Goal: Task Accomplishment & Management: Complete application form

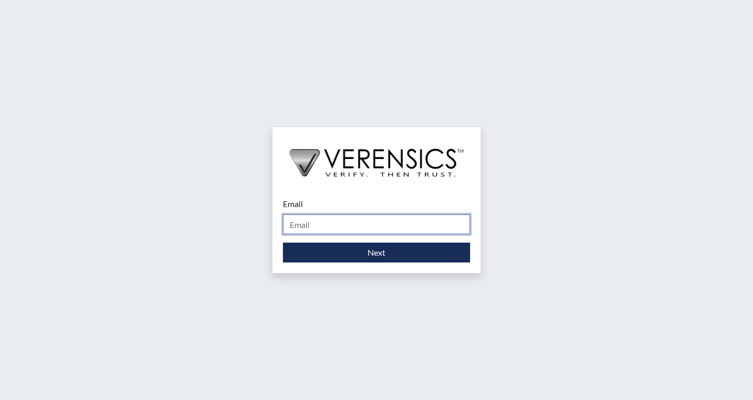
click at [394, 219] on input "Email" at bounding box center [376, 224] width 187 height 20
type input "[PERSON_NAME][EMAIL_ADDRESS][PERSON_NAME][DOMAIN_NAME]"
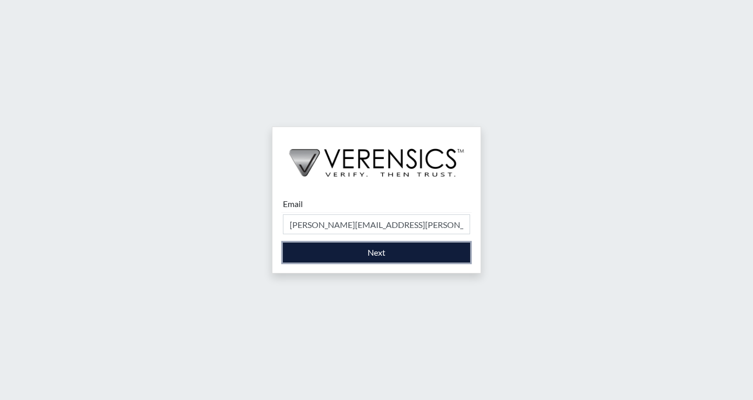
click at [348, 250] on button "Next" at bounding box center [376, 253] width 187 height 20
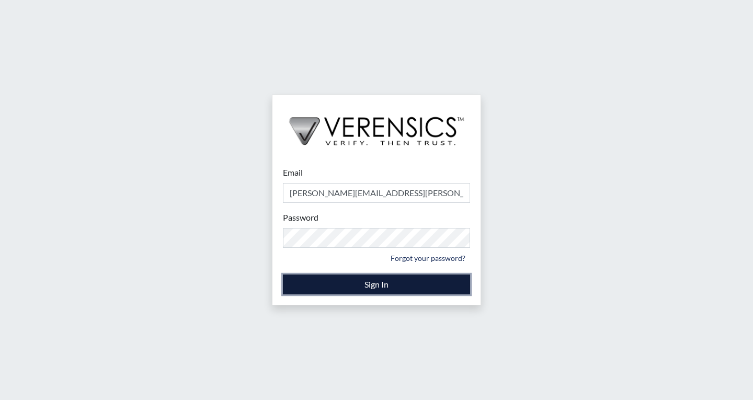
click at [373, 291] on button "Sign In" at bounding box center [376, 285] width 187 height 20
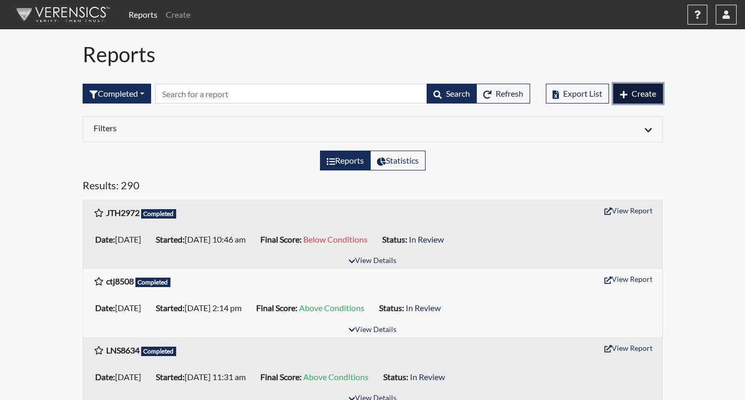
click at [649, 95] on span "Create" at bounding box center [644, 93] width 25 height 10
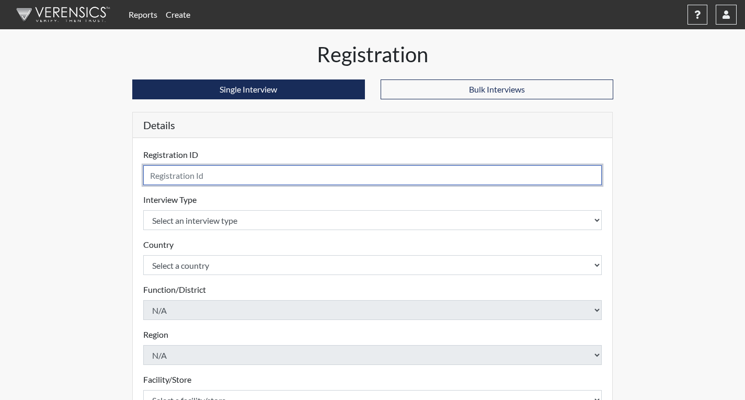
click at [208, 170] on input "text" at bounding box center [372, 175] width 459 height 20
type input "JDS1797"
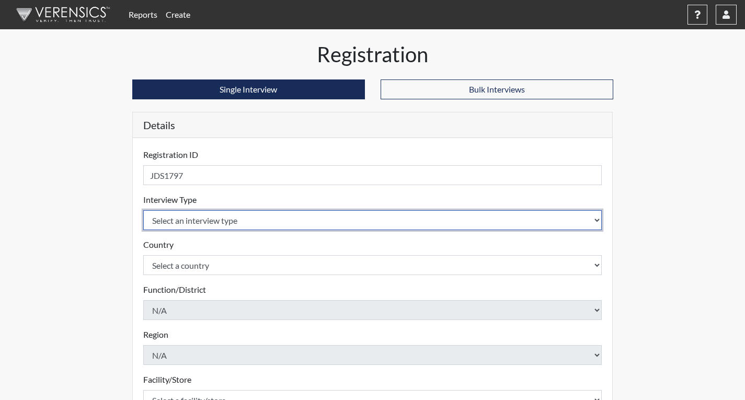
click at [198, 218] on select "Select an interview type Corrections Pre-Employment" at bounding box center [372, 220] width 459 height 20
select select "ff733e93-e1bf-11ea-9c9f-0eff0cf7eb8f"
click at [143, 210] on select "Select an interview type Corrections Pre-Employment" at bounding box center [372, 220] width 459 height 20
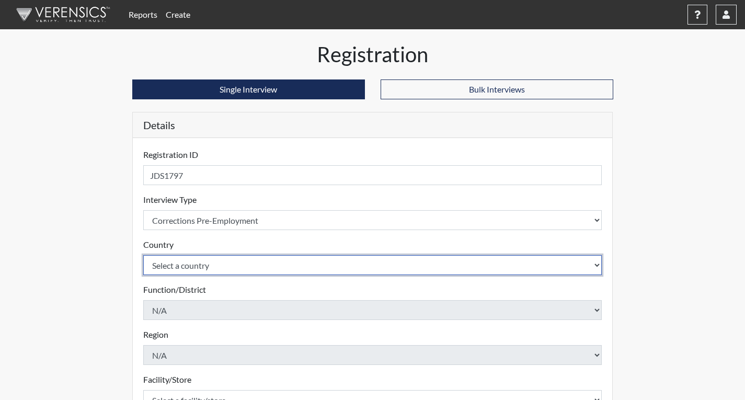
click at [198, 268] on select "Select a country [GEOGRAPHIC_DATA] [GEOGRAPHIC_DATA]" at bounding box center [372, 265] width 459 height 20
select select "united-states-of-[GEOGRAPHIC_DATA]"
click at [143, 255] on select "Select a country [GEOGRAPHIC_DATA] [GEOGRAPHIC_DATA]" at bounding box center [372, 265] width 459 height 20
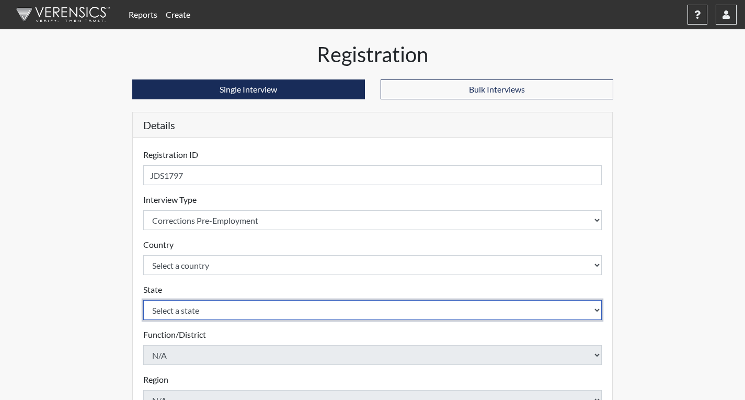
click at [193, 311] on select "Select a state [US_STATE] [US_STATE] [US_STATE] [US_STATE] [US_STATE] [US_STATE…" at bounding box center [372, 310] width 459 height 20
select select "GA"
click at [143, 300] on select "Select a state [US_STATE] [US_STATE] [US_STATE] [US_STATE] [US_STATE] [US_STATE…" at bounding box center [372, 310] width 459 height 20
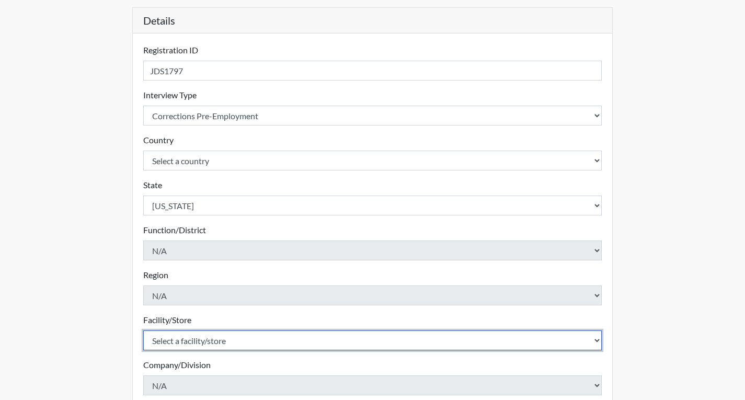
click at [240, 342] on select "Select a facility/store [PERSON_NAME]" at bounding box center [372, 341] width 459 height 20
select select "022d70d9-6788-4b21-95d9-d3ba1afe1ec8"
click at [143, 331] on select "Select a facility/store [PERSON_NAME]" at bounding box center [372, 341] width 459 height 20
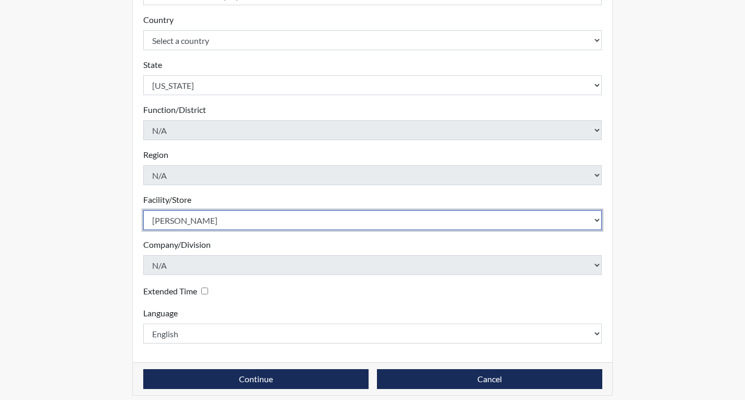
scroll to position [233, 0]
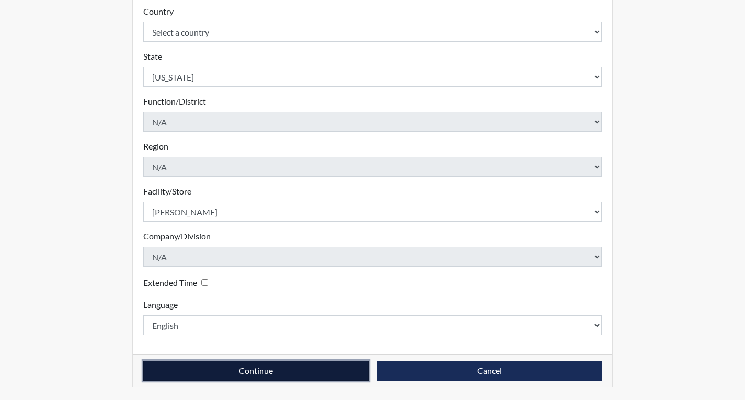
click at [272, 369] on button "Continue" at bounding box center [255, 371] width 225 height 20
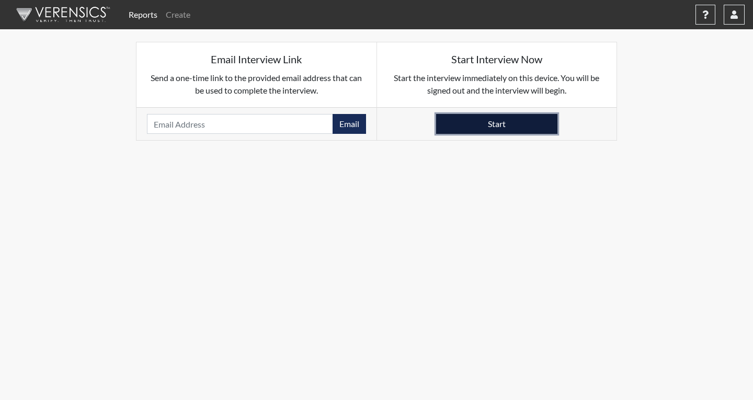
click at [548, 126] on button "Start" at bounding box center [496, 124] width 121 height 20
